Goal: Information Seeking & Learning: Find specific fact

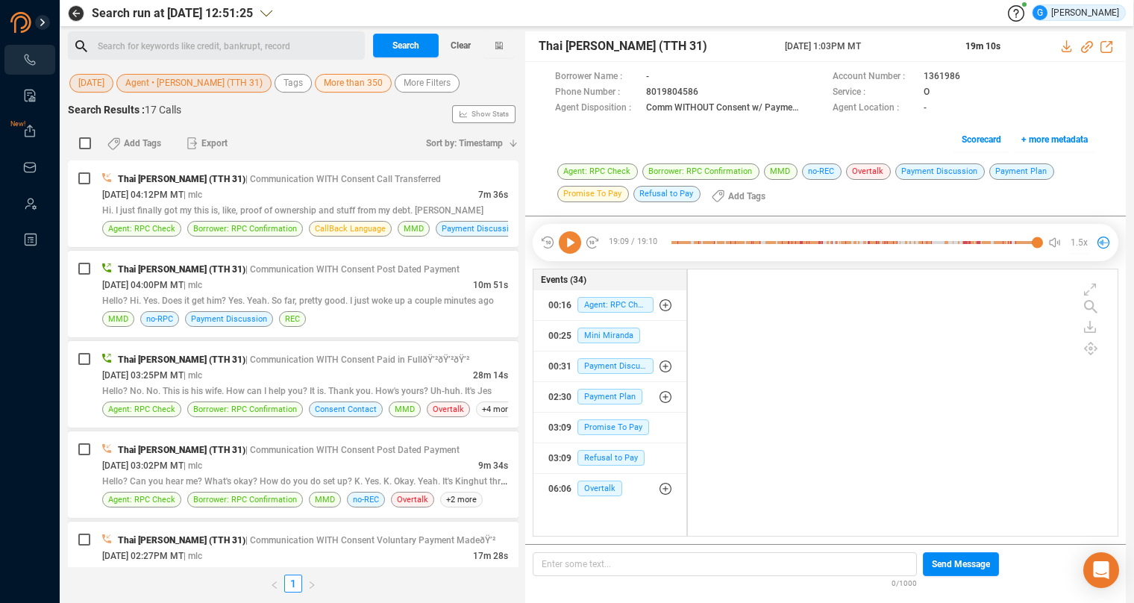
scroll to position [254, 417]
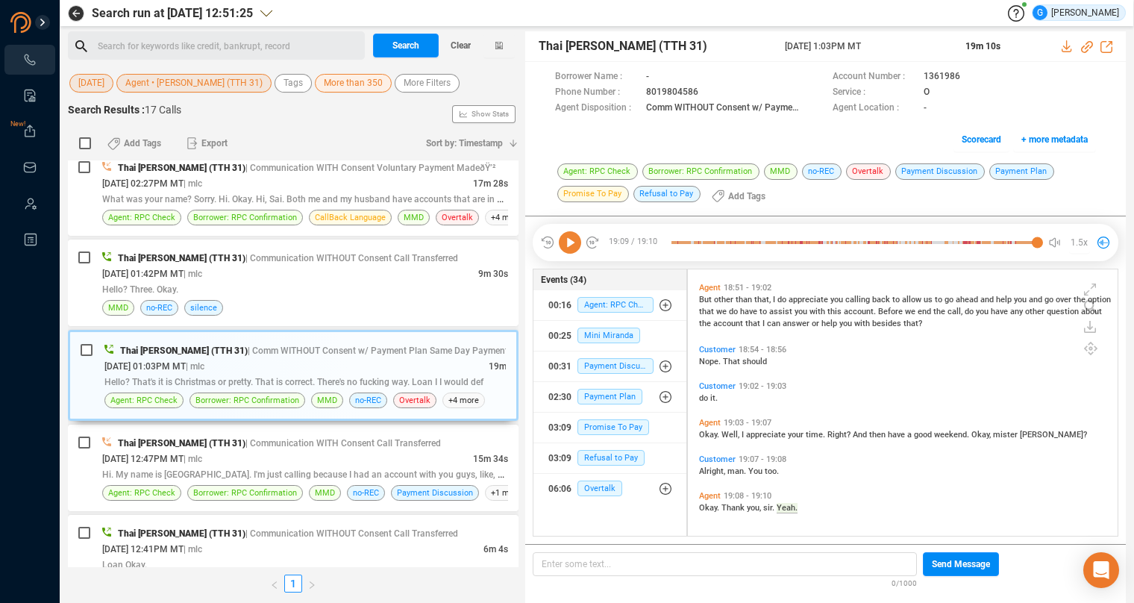
click at [99, 84] on span "[DATE]" at bounding box center [91, 83] width 26 height 19
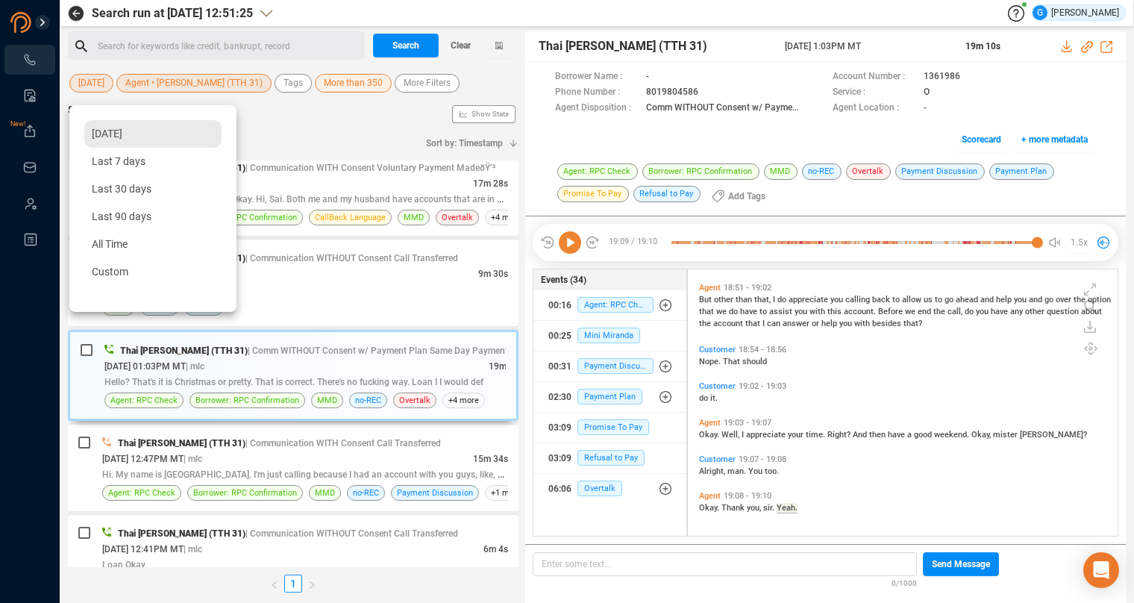
click at [122, 140] on span "[DATE]" at bounding box center [107, 134] width 31 height 12
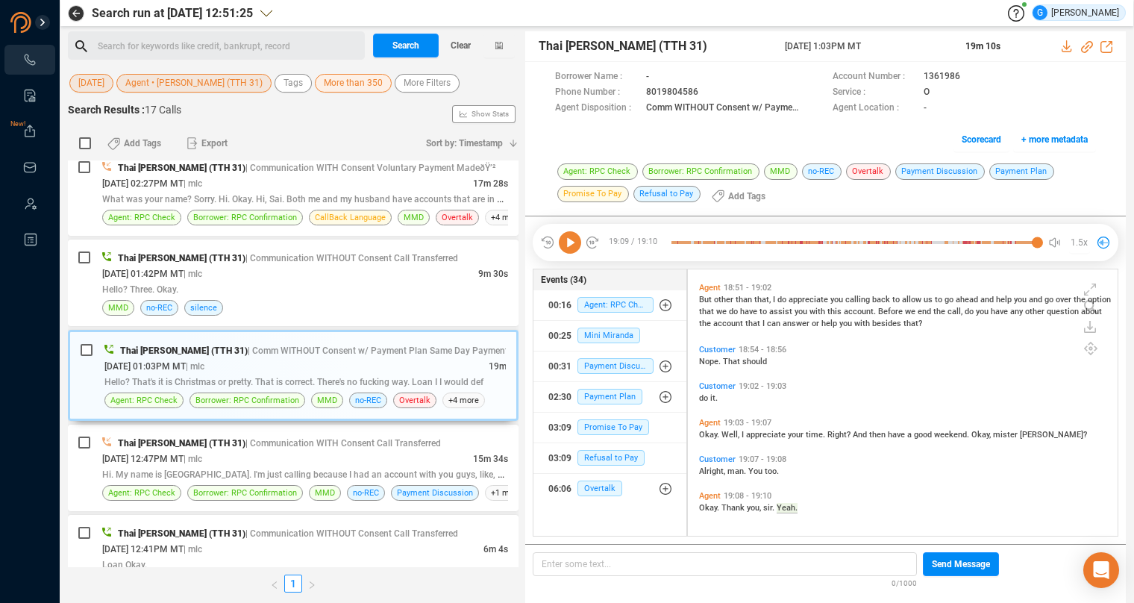
click at [222, 81] on span "Agent • [PERSON_NAME] (TTH 31)" at bounding box center [193, 83] width 137 height 19
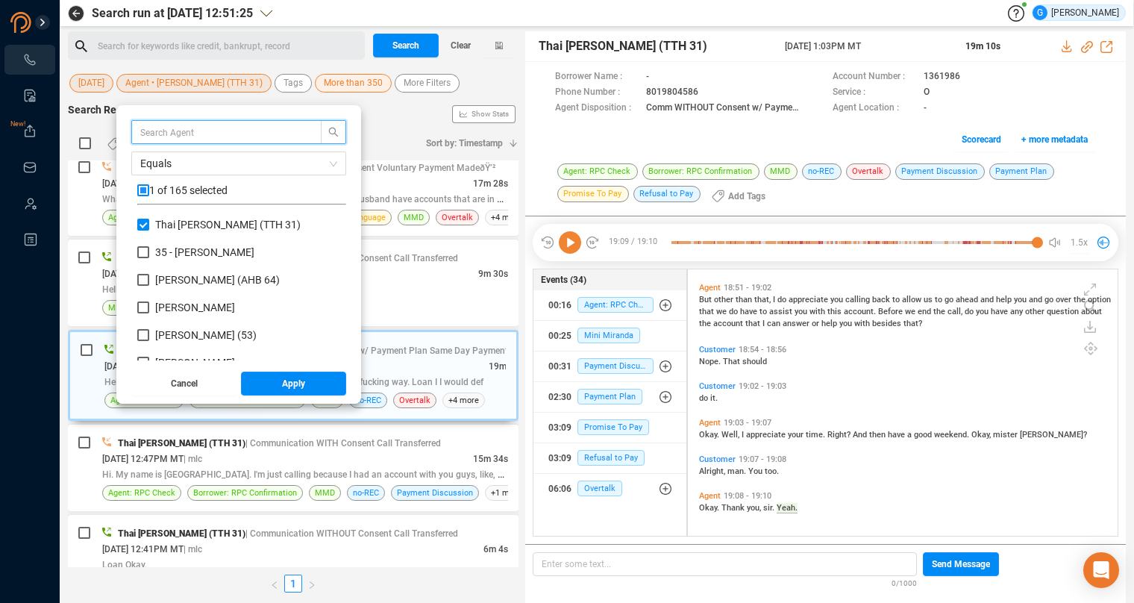
scroll to position [131, 196]
click at [149, 225] on input "Thai [PERSON_NAME] (TTH 31)" at bounding box center [143, 225] width 12 height 12
checkbox input "false"
click at [187, 134] on input "text" at bounding box center [219, 132] width 158 height 16
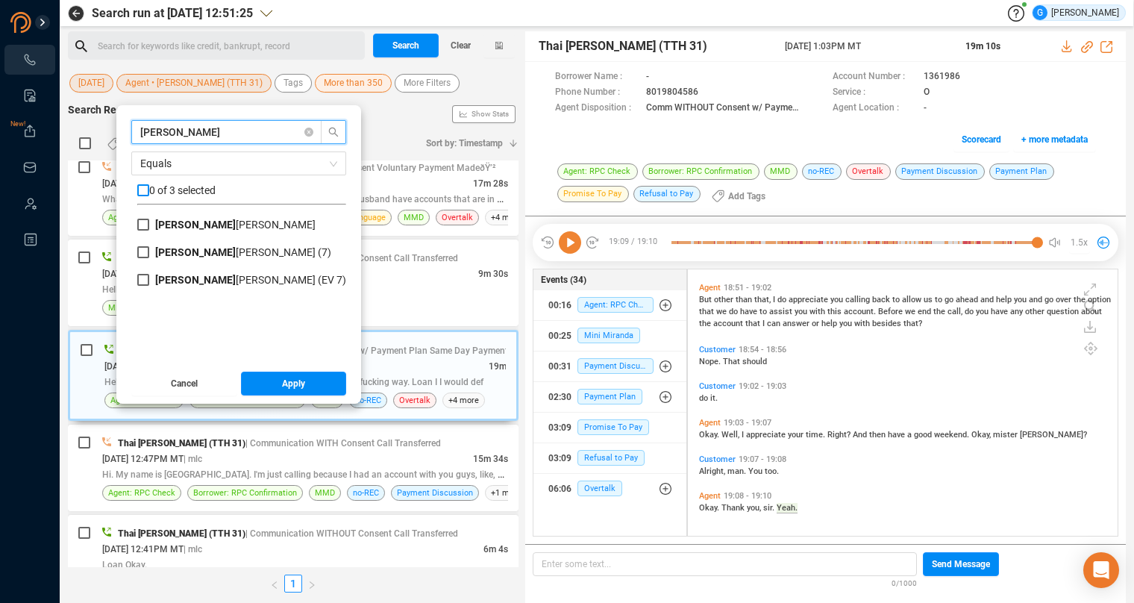
type input "[PERSON_NAME]"
click at [149, 187] on input "checkbox" at bounding box center [143, 190] width 12 height 12
checkbox input "true"
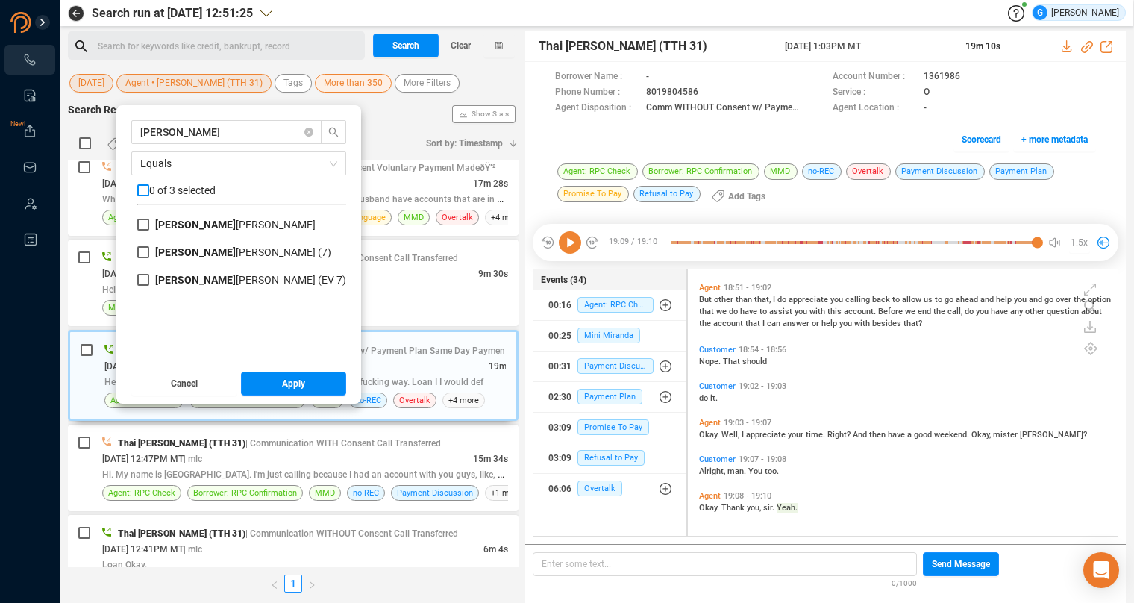
checkbox input "true"
click at [300, 387] on span "Apply" at bounding box center [293, 384] width 23 height 24
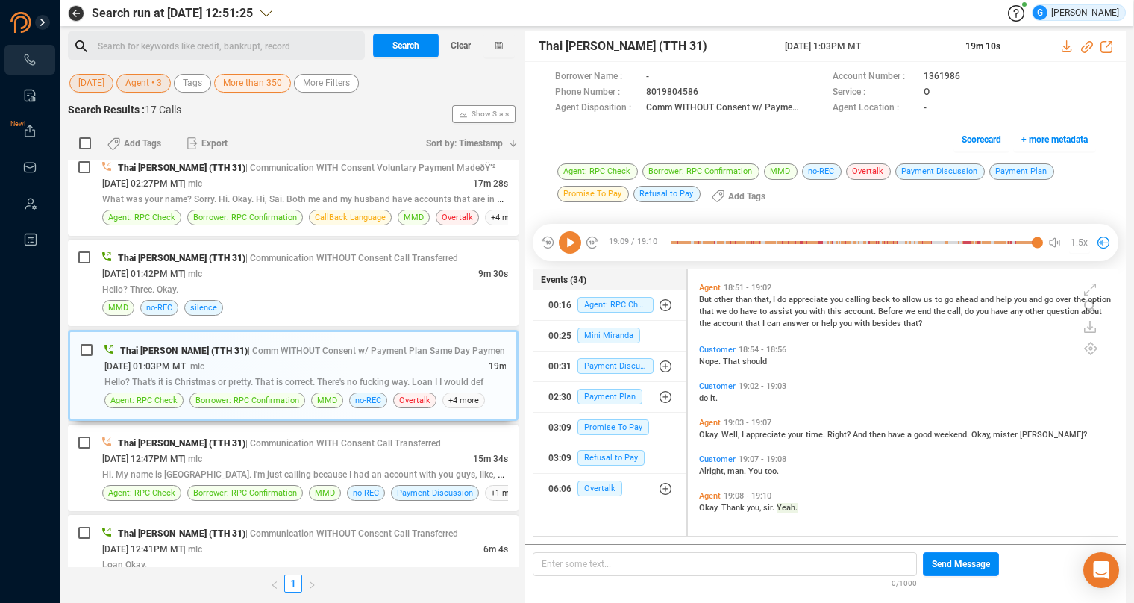
click at [257, 84] on span "More than 350" at bounding box center [252, 83] width 59 height 19
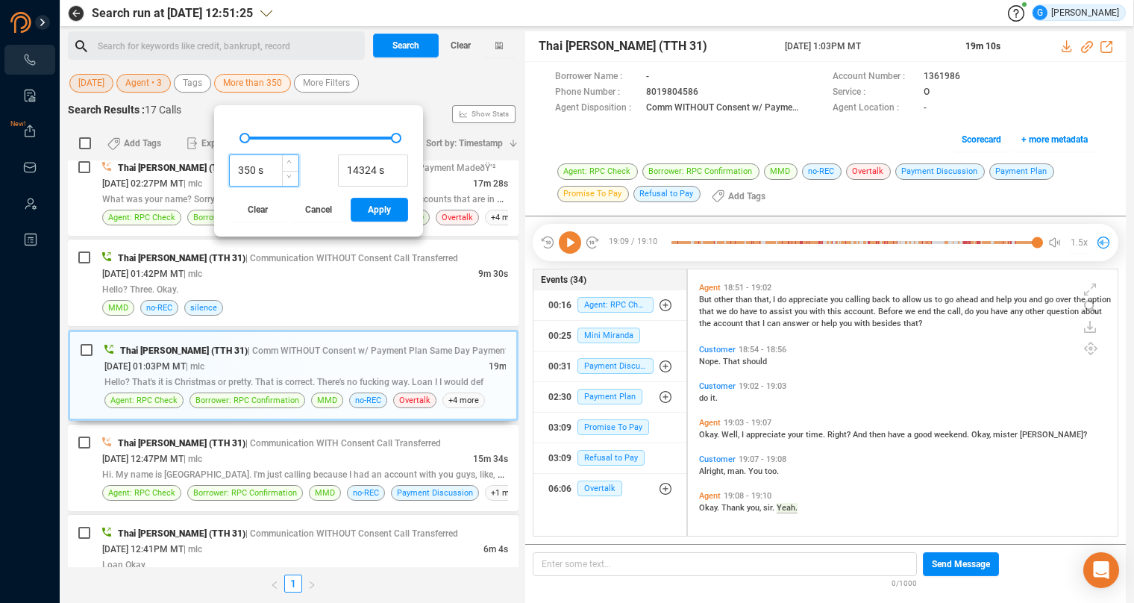
drag, startPoint x: 267, startPoint y: 171, endPoint x: 243, endPoint y: 174, distance: 24.1
click at [243, 174] on input "350 s" at bounding box center [264, 171] width 69 height 22
type input "275 s"
click at [379, 212] on button "Apply" at bounding box center [379, 210] width 57 height 24
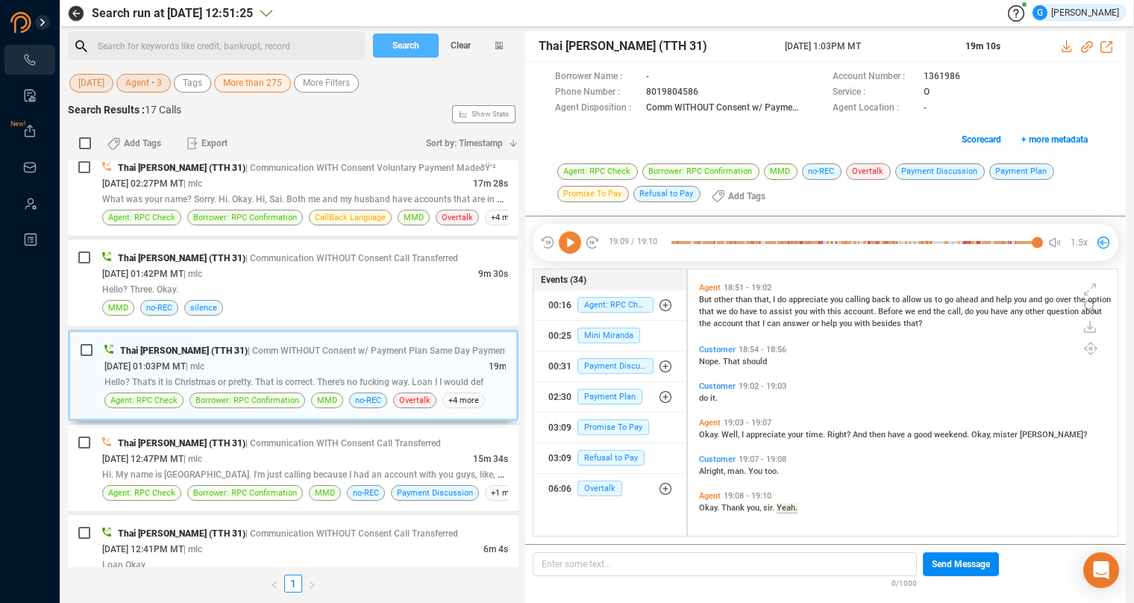
click at [405, 41] on span "Search" at bounding box center [406, 46] width 27 height 24
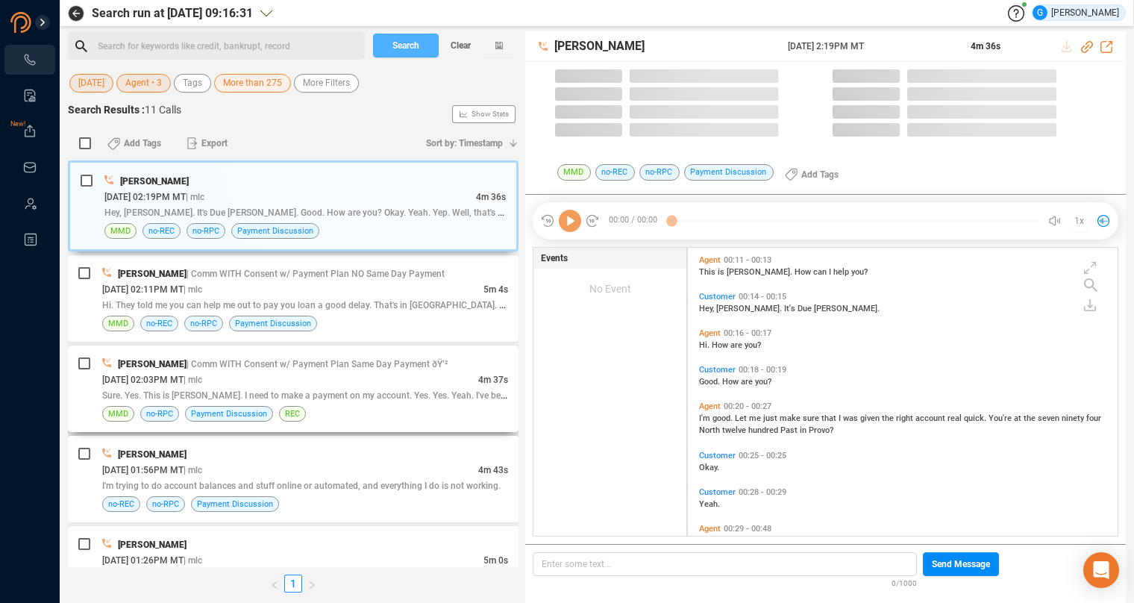
scroll to position [276, 417]
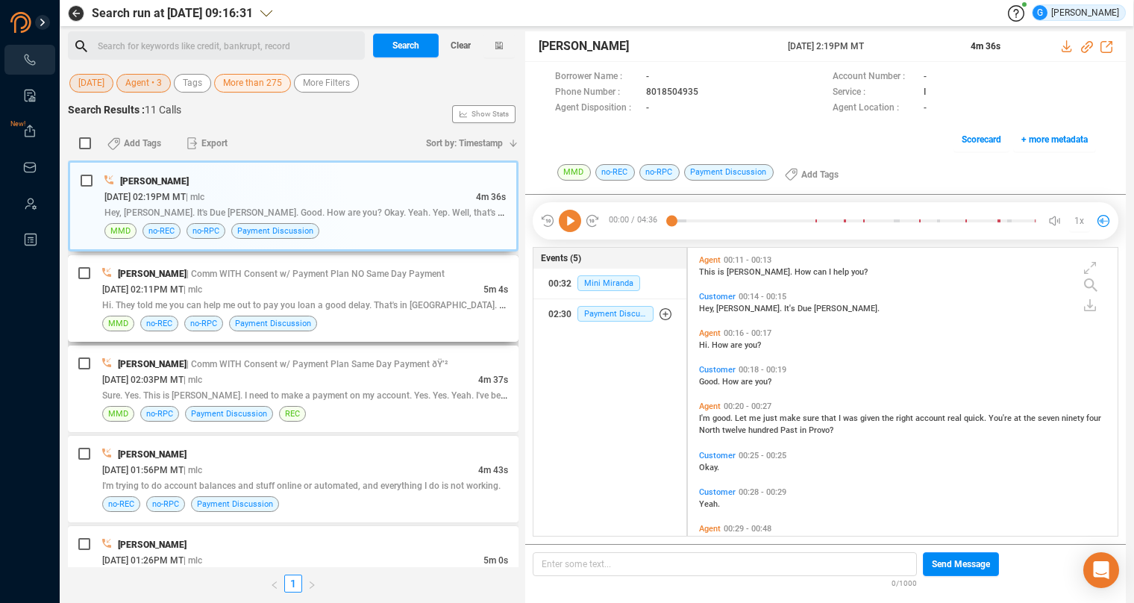
click at [452, 295] on div "[DATE] 02:11PM MT | mlc" at bounding box center [292, 289] width 381 height 16
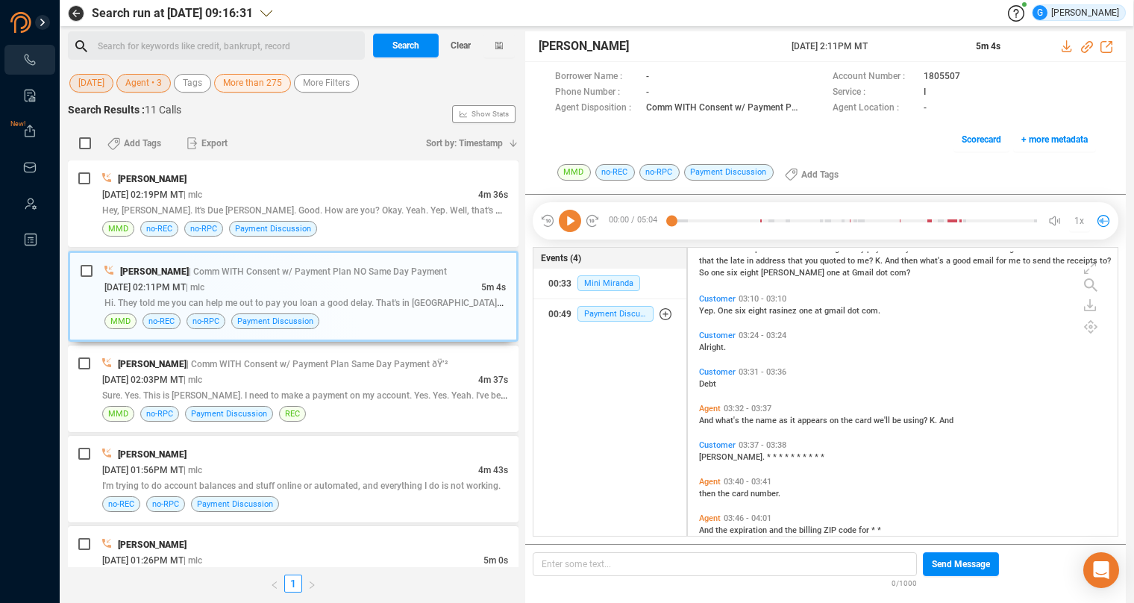
scroll to position [902, 0]
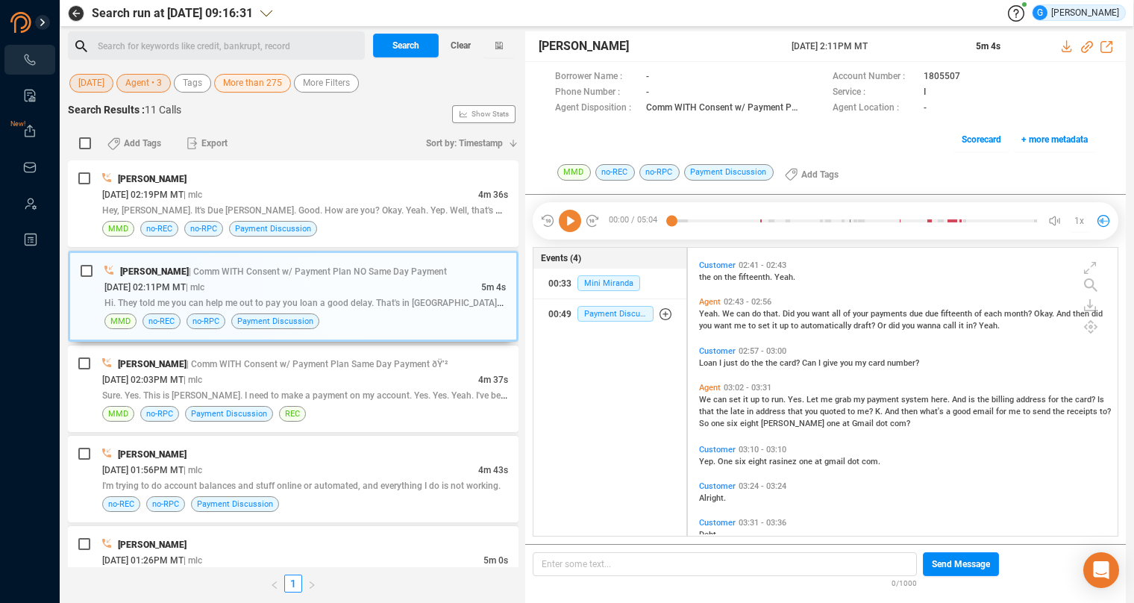
click at [904, 408] on span "then" at bounding box center [911, 412] width 19 height 10
click at [568, 220] on icon at bounding box center [570, 221] width 22 height 22
click at [570, 219] on icon at bounding box center [570, 221] width 22 height 22
click at [702, 458] on span "Yep." at bounding box center [708, 462] width 19 height 10
click at [563, 218] on icon at bounding box center [570, 221] width 22 height 22
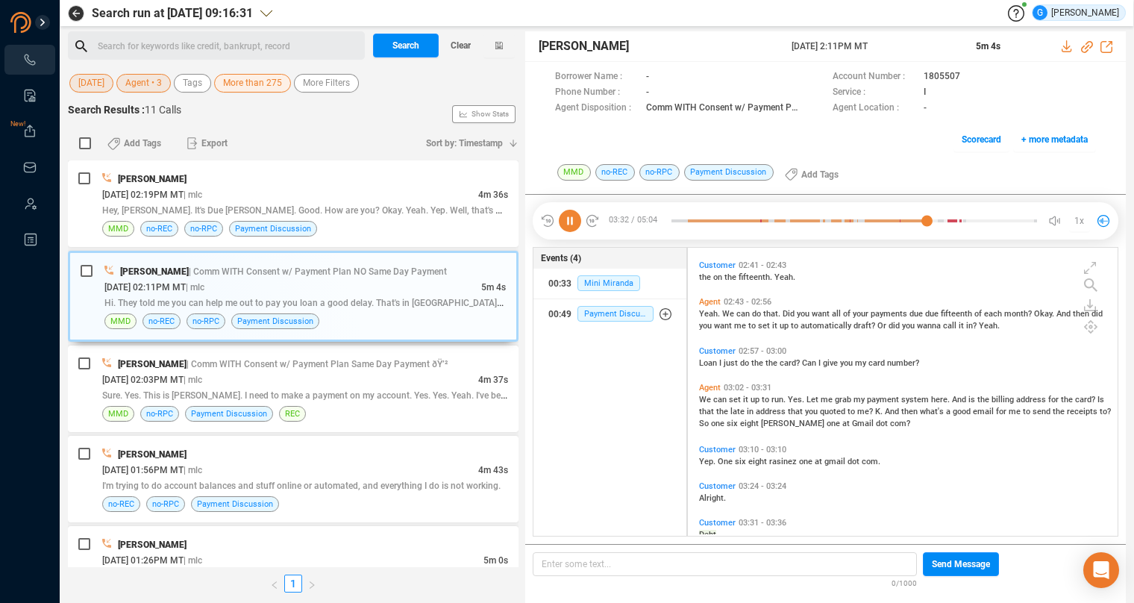
click at [568, 222] on icon at bounding box center [570, 221] width 22 height 22
